Goal: Find specific page/section: Find specific page/section

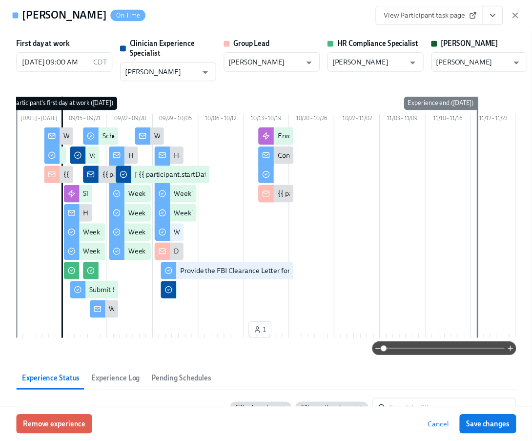
scroll to position [1891, 0]
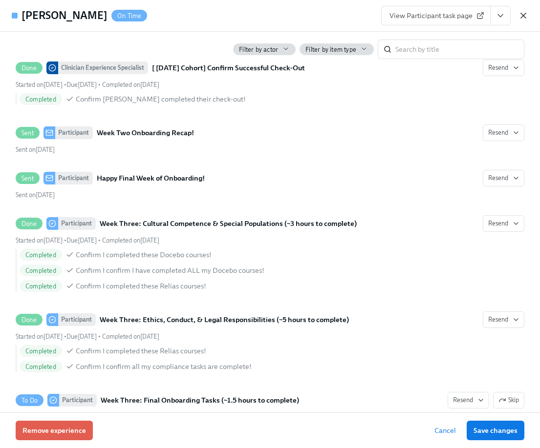
click at [522, 16] on icon "button" at bounding box center [523, 15] width 5 height 5
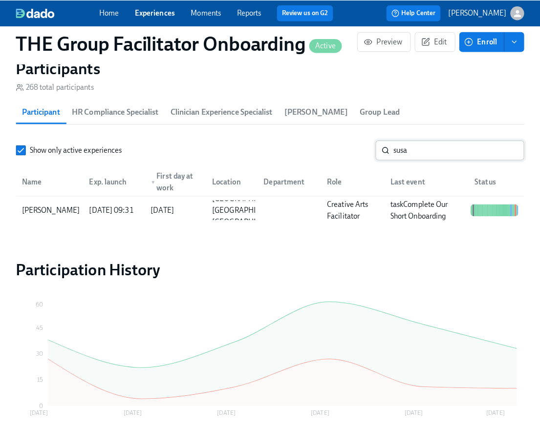
scroll to position [0, 14152]
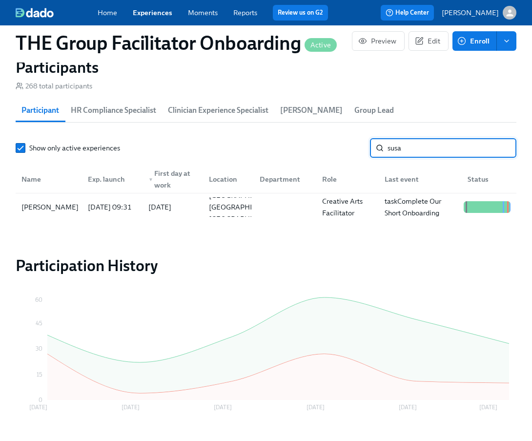
click at [455, 154] on input "susa" at bounding box center [452, 148] width 129 height 20
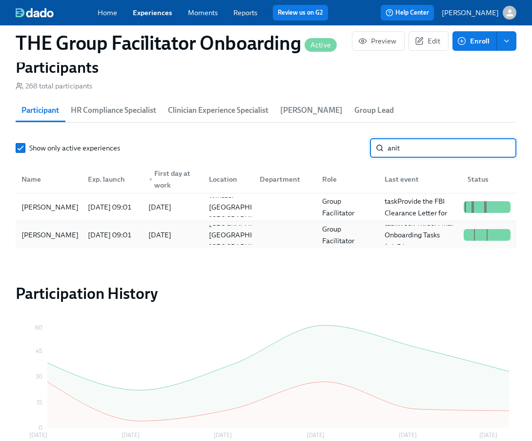
click at [57, 241] on div "[PERSON_NAME]" at bounding box center [50, 235] width 65 height 12
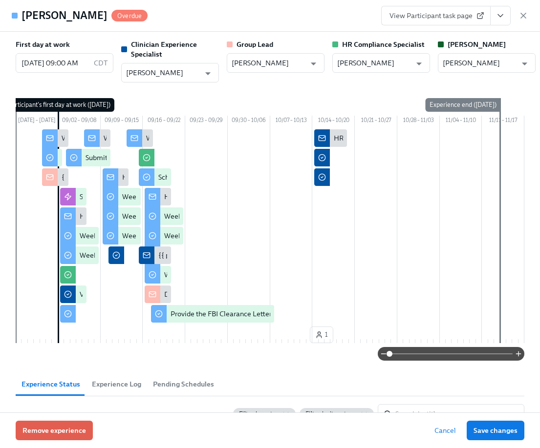
click at [502, 18] on icon "View task page" at bounding box center [500, 16] width 10 height 10
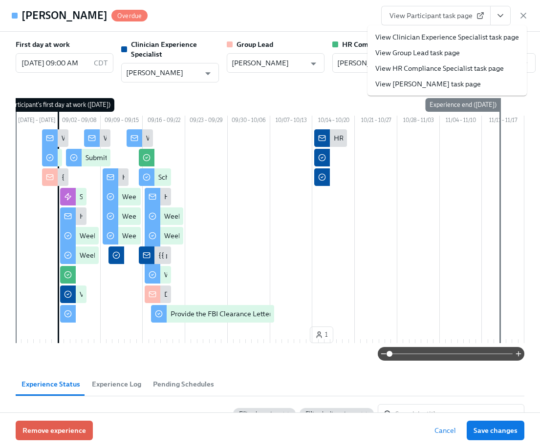
click at [496, 43] on li "View Clinician Experience Specialist task page" at bounding box center [446, 37] width 159 height 16
click at [375, 38] on link "View Clinician Experience Specialist task page" at bounding box center [447, 37] width 144 height 10
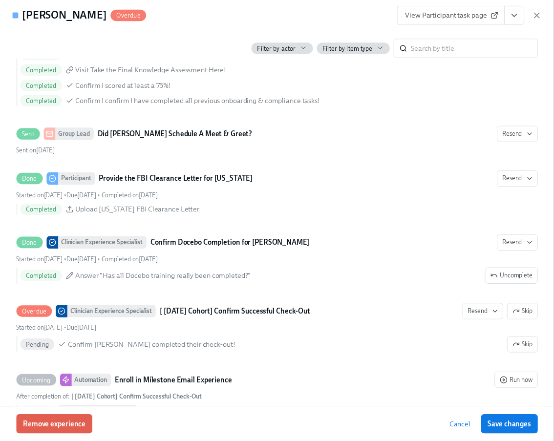
scroll to position [0, 14131]
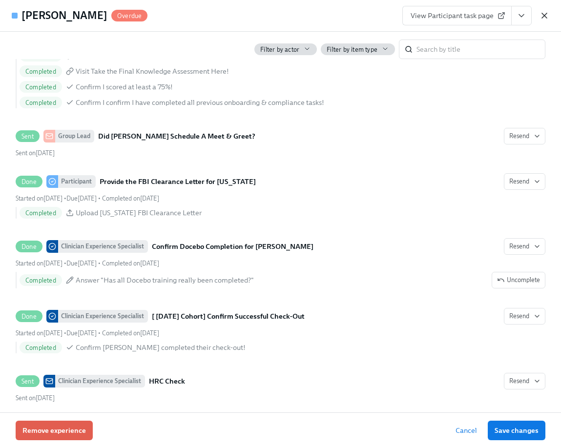
click at [539, 13] on icon "button" at bounding box center [545, 16] width 10 height 10
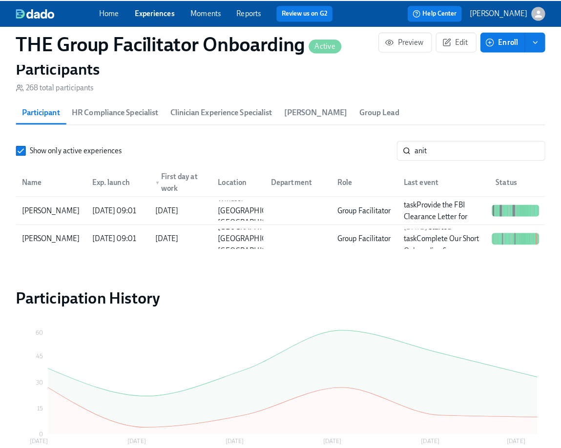
scroll to position [0, 14123]
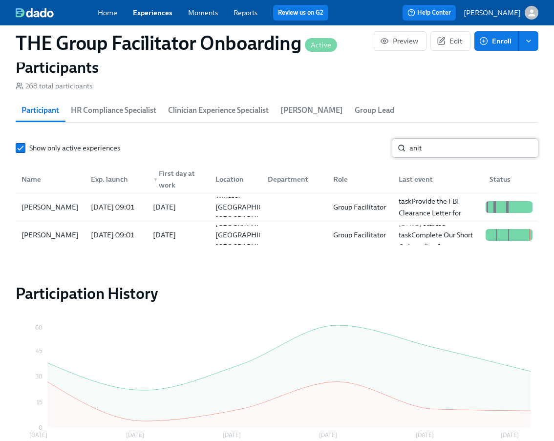
click at [443, 149] on input "anit" at bounding box center [473, 148] width 129 height 20
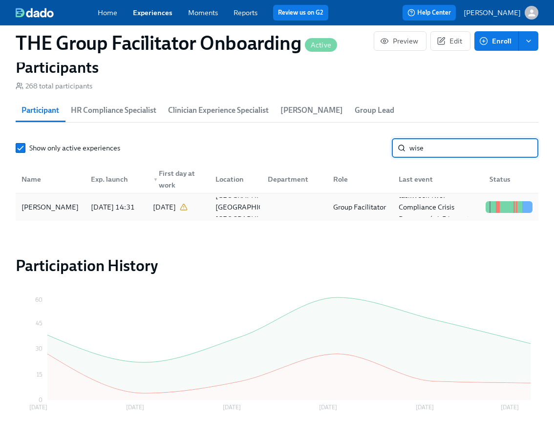
type input "wise"
click at [56, 202] on div "[PERSON_NAME]" at bounding box center [50, 207] width 65 height 12
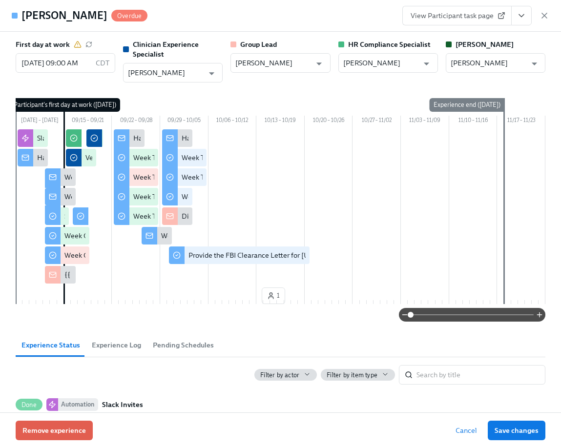
click at [520, 15] on icon "View task page" at bounding box center [521, 16] width 5 height 2
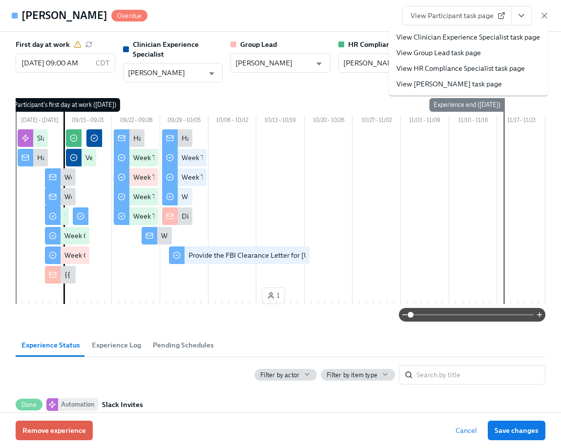
click at [513, 38] on link "View Clinician Experience Specialist task page" at bounding box center [469, 37] width 144 height 10
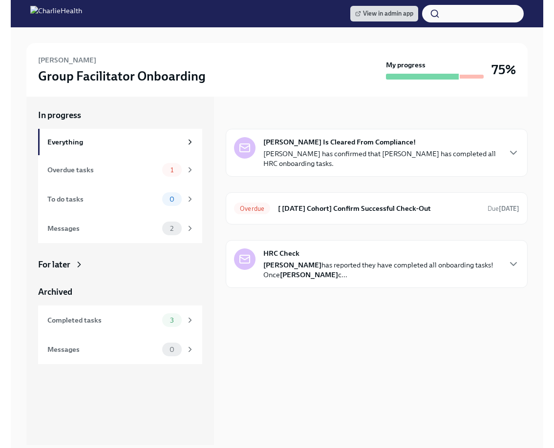
scroll to position [110, 0]
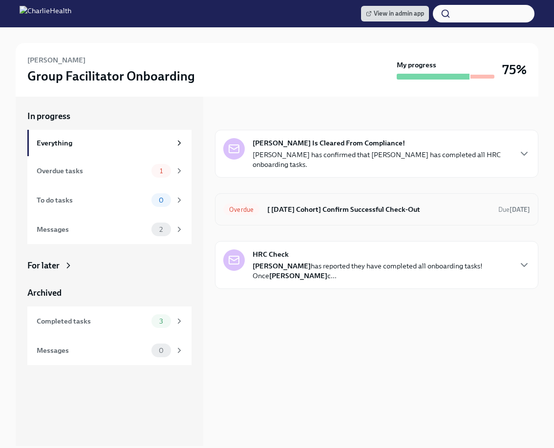
click at [313, 204] on h6 "[ [DATE] Cohort] Confirm Successful Check-Out" at bounding box center [378, 209] width 223 height 11
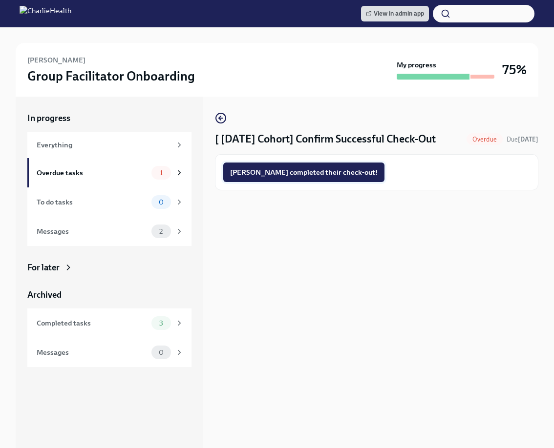
click at [309, 176] on span "Anita completed their check-out!" at bounding box center [303, 173] width 147 height 10
